Goal: Ask a question

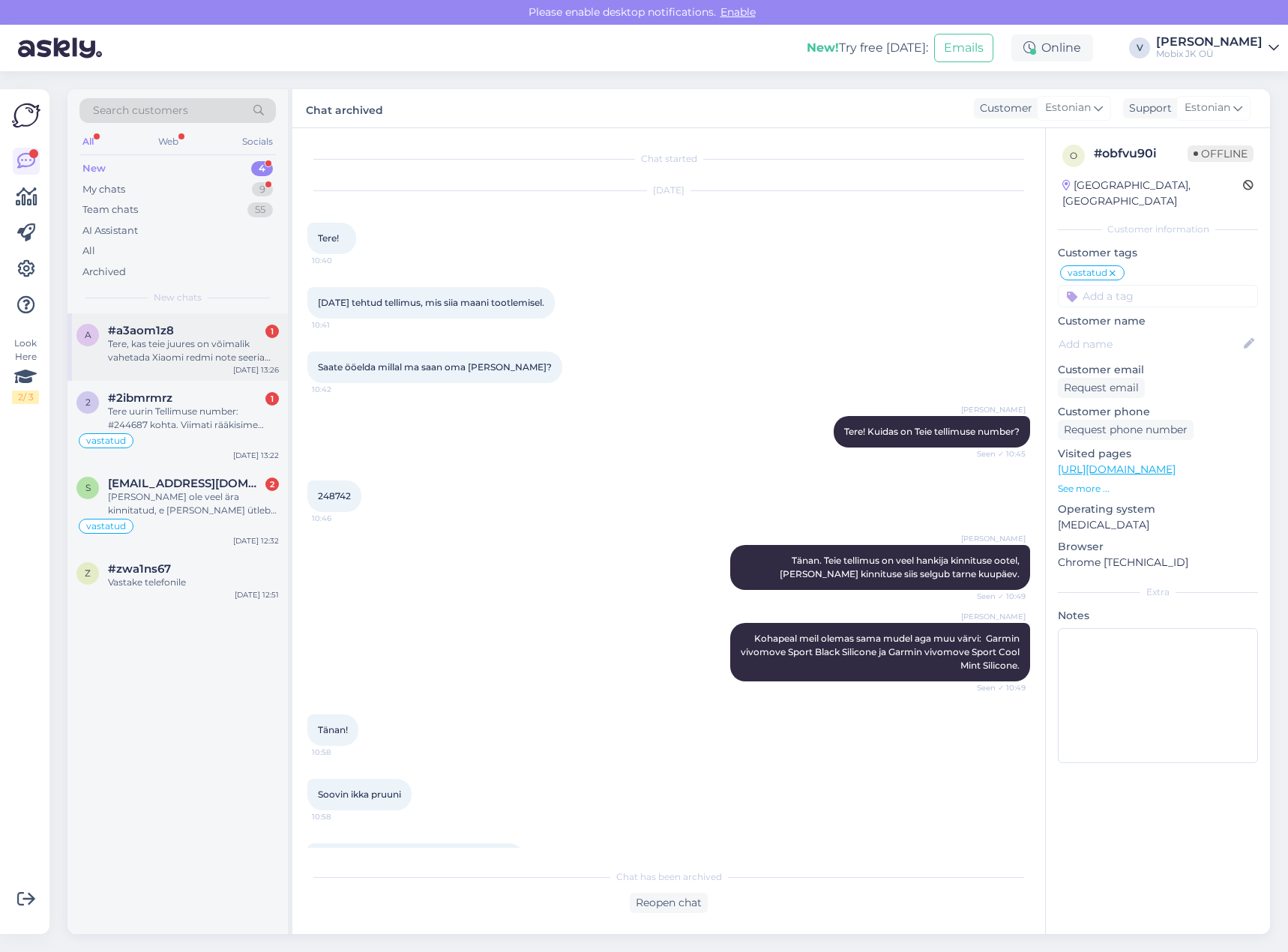
scroll to position [310, 0]
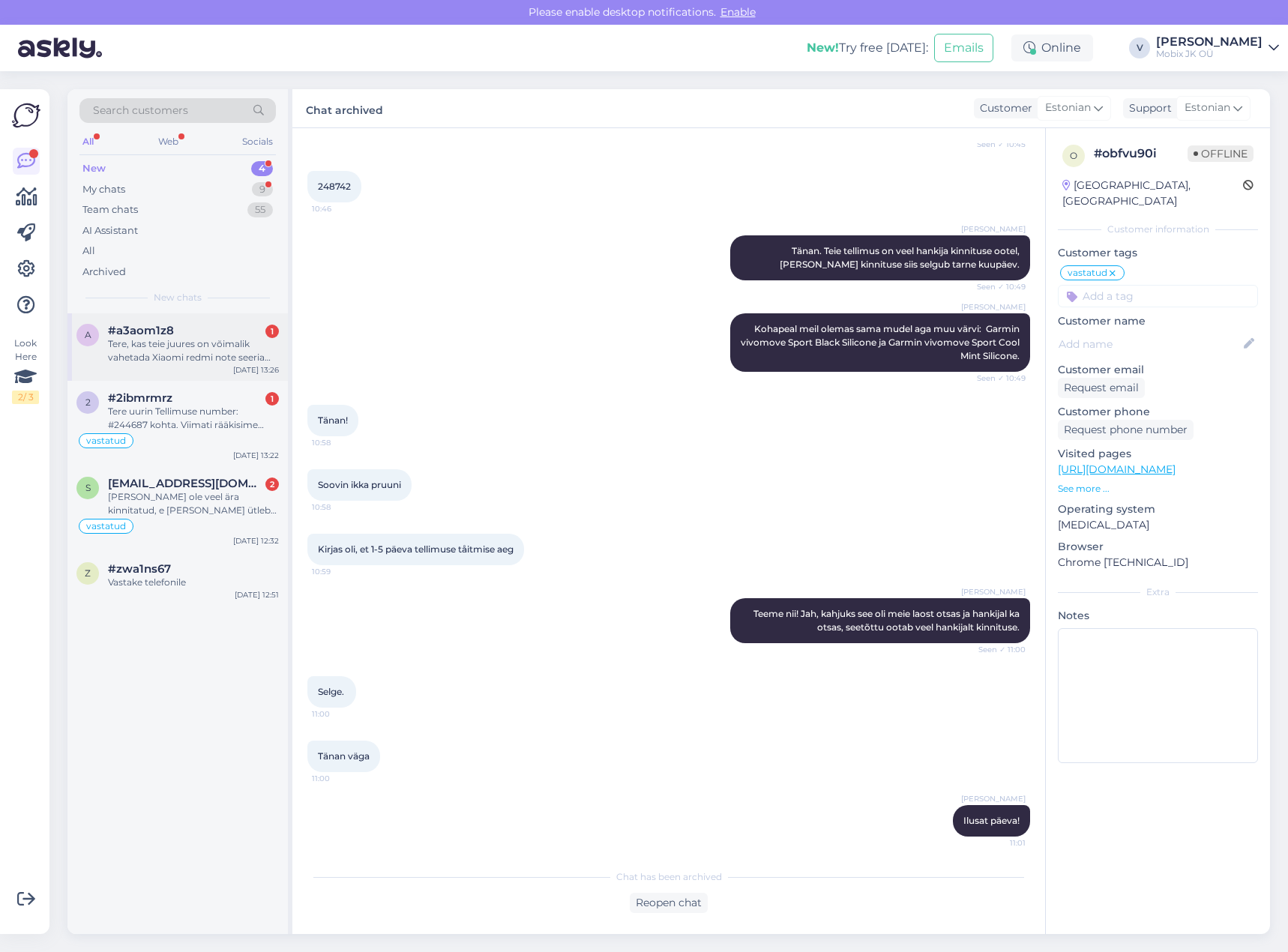
click at [201, 340] on div "Tere, kas teie juures on võimalik vahetada Xiaomi redmi note seeria telefoni ta…" at bounding box center [194, 350] width 171 height 27
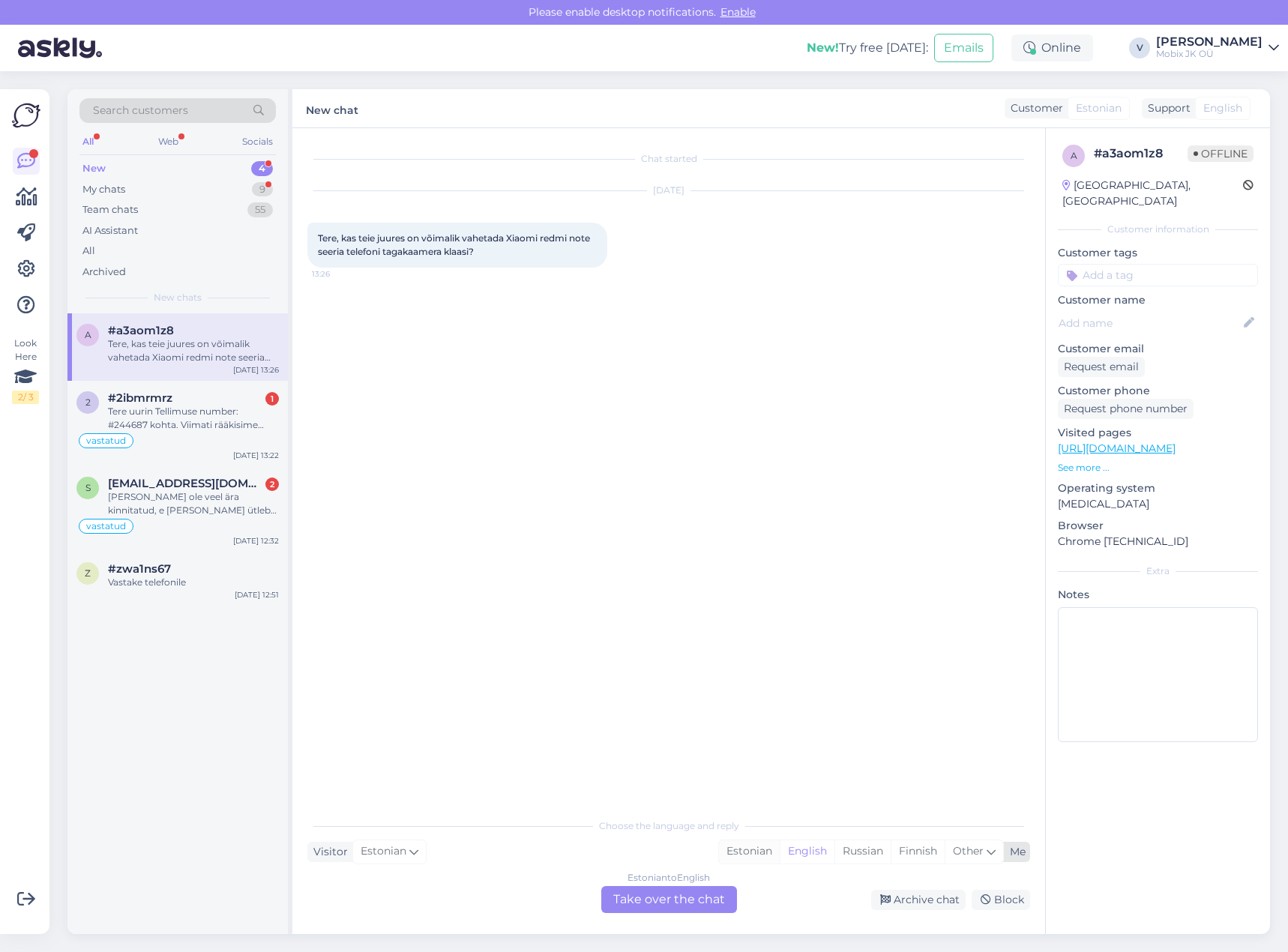
click at [742, 849] on div "Estonian" at bounding box center [748, 851] width 60 height 22
click at [699, 902] on div "Estonian to Estonian Take over the chat" at bounding box center [669, 899] width 136 height 27
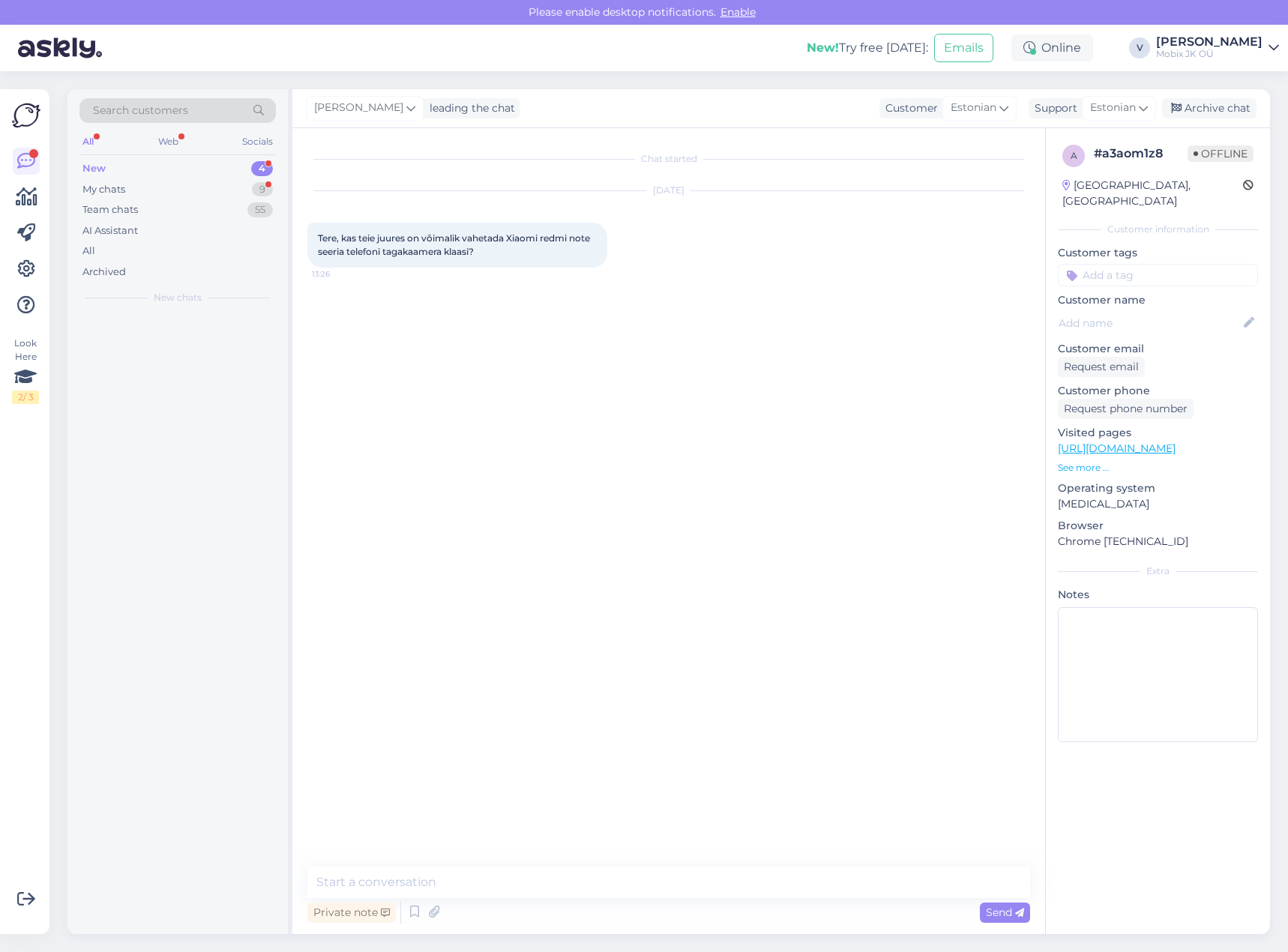
click at [707, 887] on textarea at bounding box center [668, 882] width 722 height 32
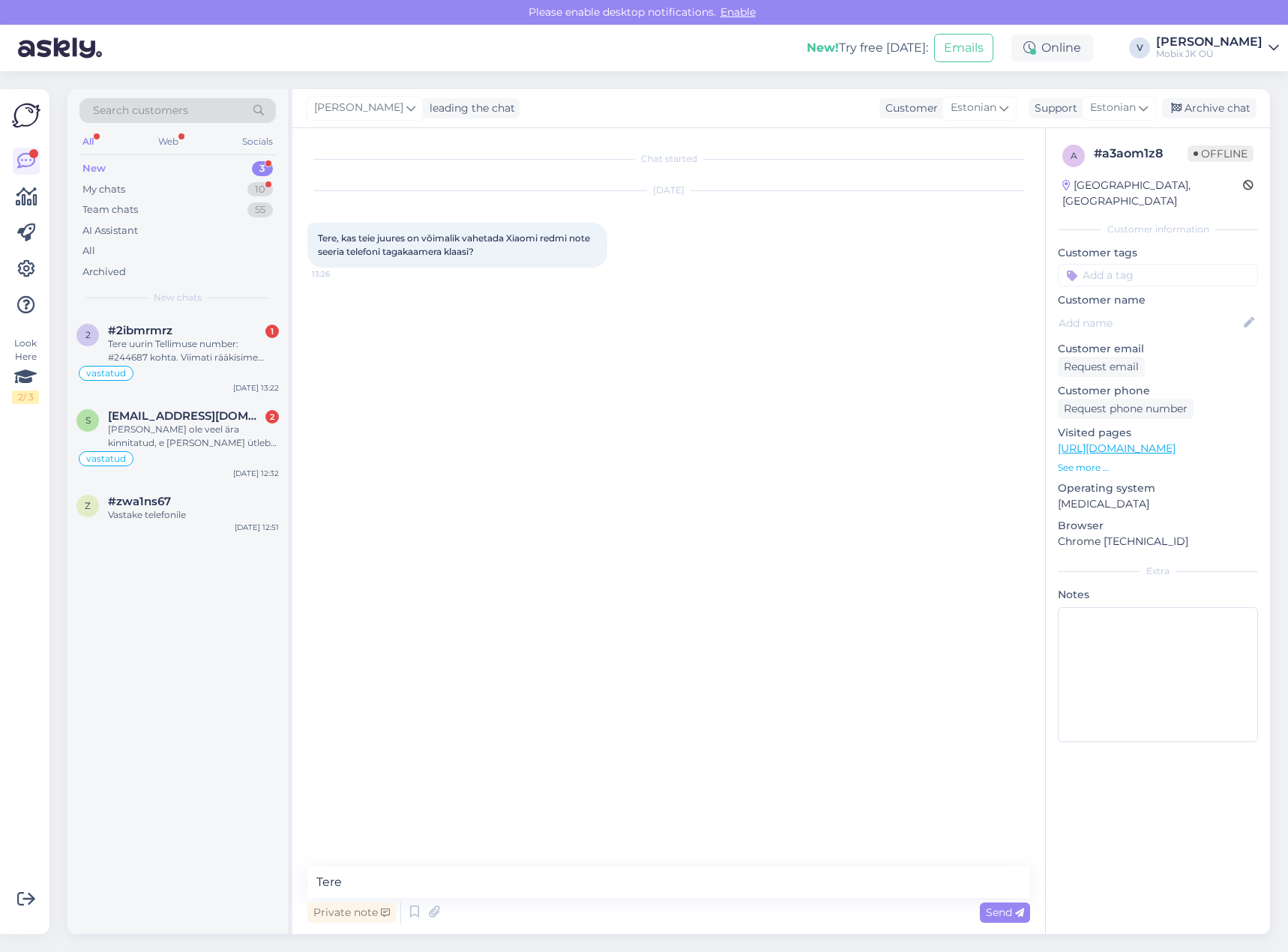
type textarea "Tere!"
click at [865, 870] on textarea at bounding box center [668, 882] width 722 height 32
type textarea "Mis täpsemalt mudel teil on?"
click at [224, 349] on div "Tere uurin Tellimuse number: #244687 kohta. Viimati rääkisime eelmine neljapäev…" at bounding box center [194, 350] width 171 height 27
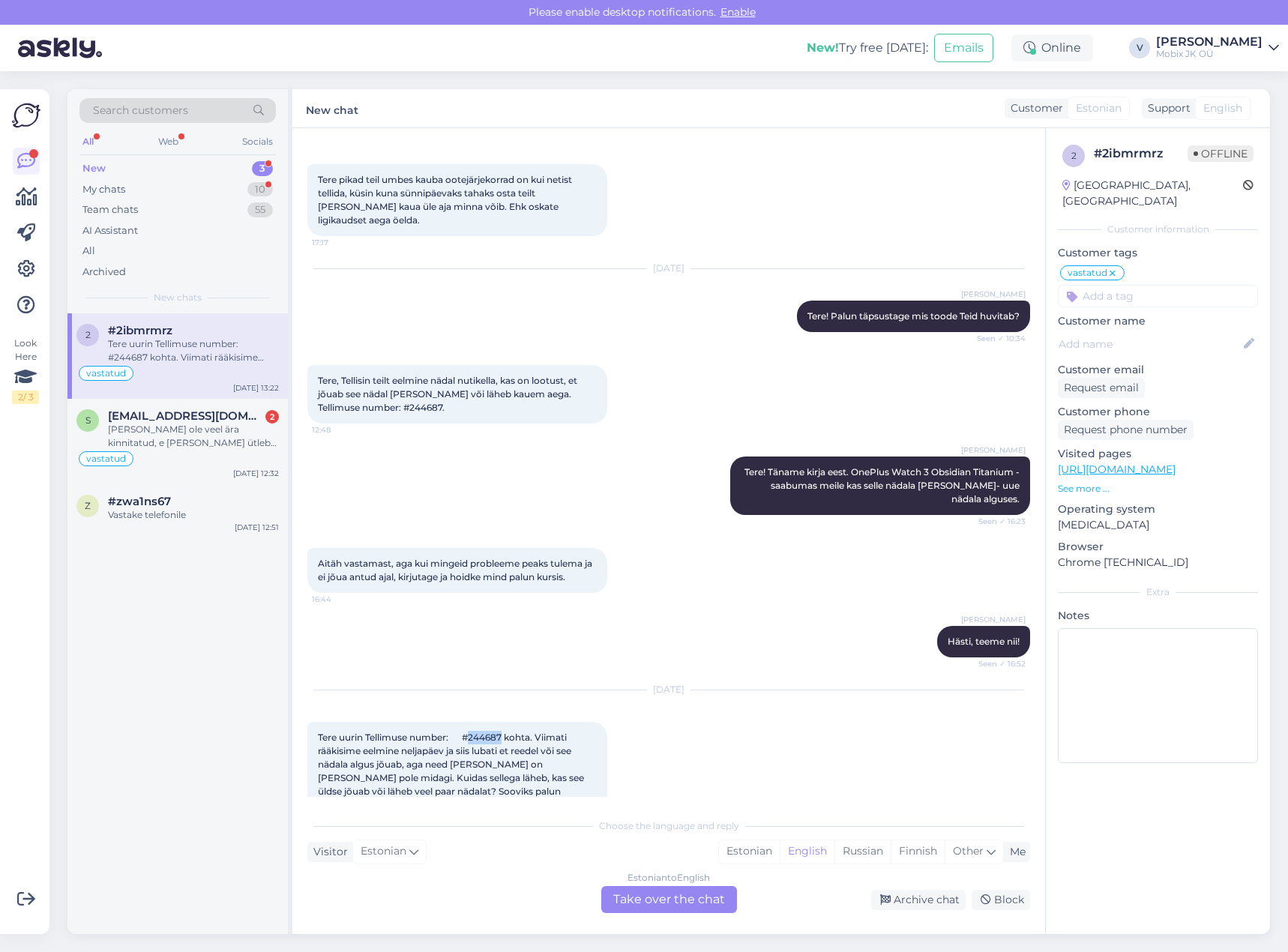
drag, startPoint x: 459, startPoint y: 709, endPoint x: 492, endPoint y: 705, distance: 33.2
click at [492, 731] on span "Tere uurin Tellimuse number: #244687 kohta. Viimati rääkisime eelmine neljapäev…" at bounding box center [452, 771] width 268 height 79
copy span "244687"
